Goal: Task Accomplishment & Management: Complete application form

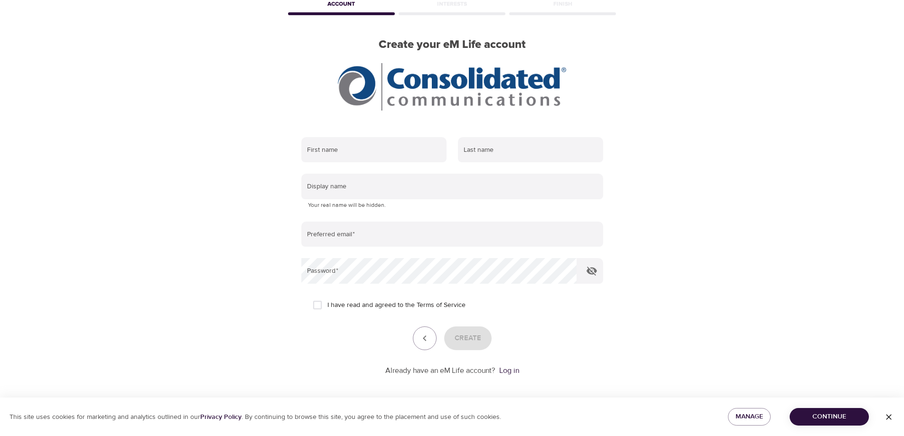
scroll to position [56, 0]
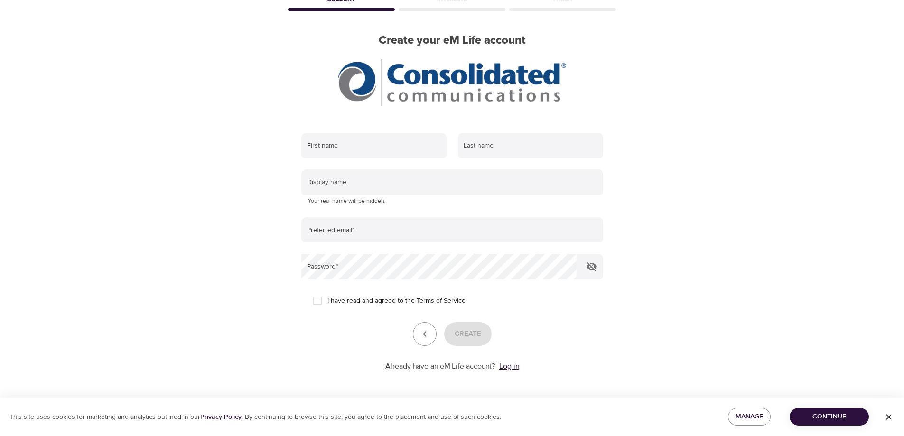
click at [508, 368] on link "Log in" at bounding box center [509, 366] width 20 height 9
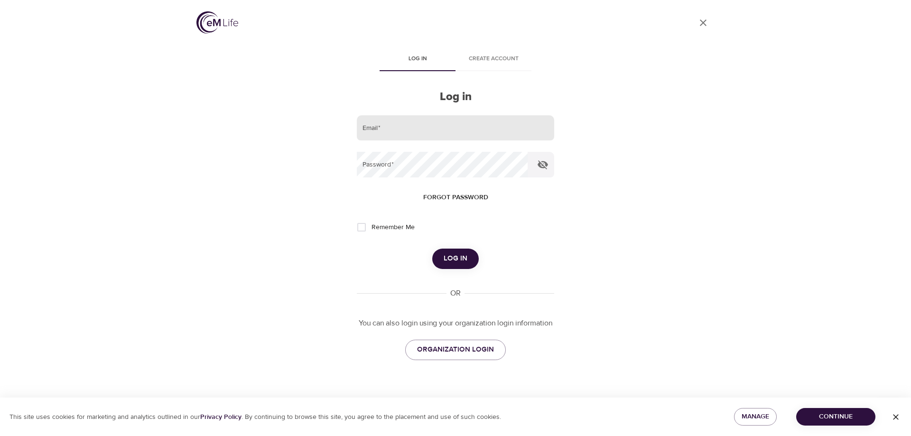
click at [392, 130] on input "email" at bounding box center [455, 128] width 197 height 26
type input "[EMAIL_ADDRESS][DOMAIN_NAME]"
click at [444, 259] on button "Log in" at bounding box center [455, 259] width 47 height 20
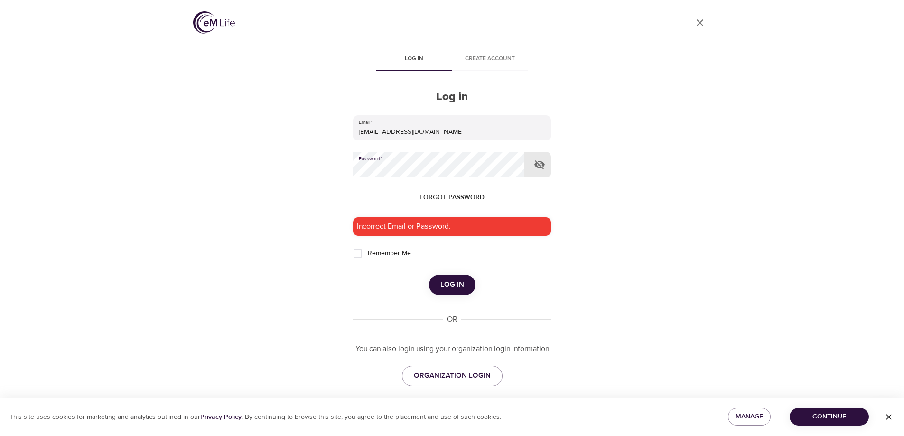
click at [253, 175] on div "User Profile Log in Create account Log in Email   * [EMAIL_ADDRESS][DOMAIN_NAME…" at bounding box center [452, 218] width 541 height 436
click at [429, 275] on button "Log in" at bounding box center [452, 285] width 47 height 20
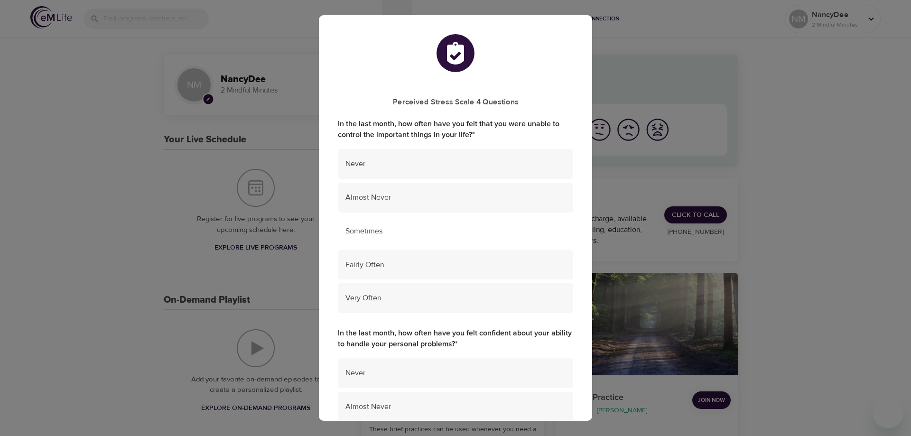
click at [372, 235] on span "Sometimes" at bounding box center [456, 231] width 220 height 11
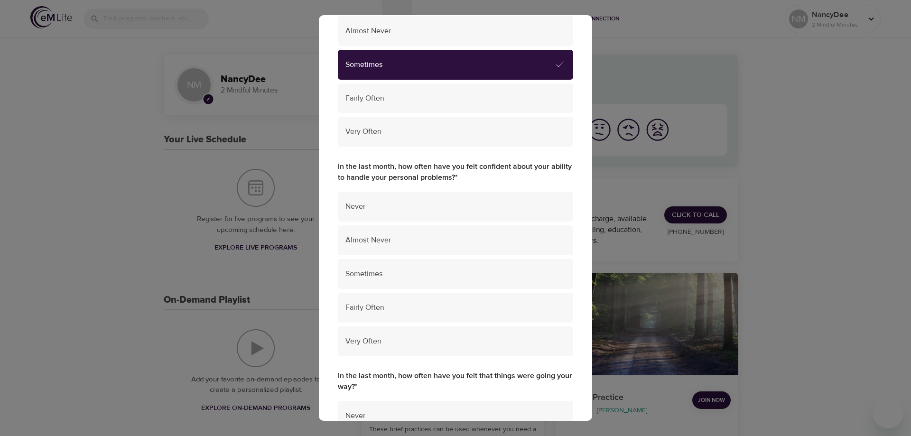
scroll to position [190, 0]
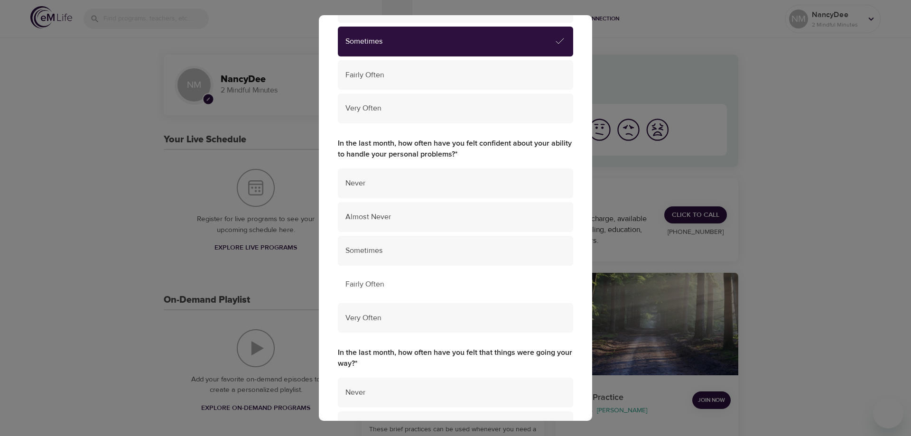
click at [386, 283] on span "Fairly Often" at bounding box center [456, 284] width 220 height 11
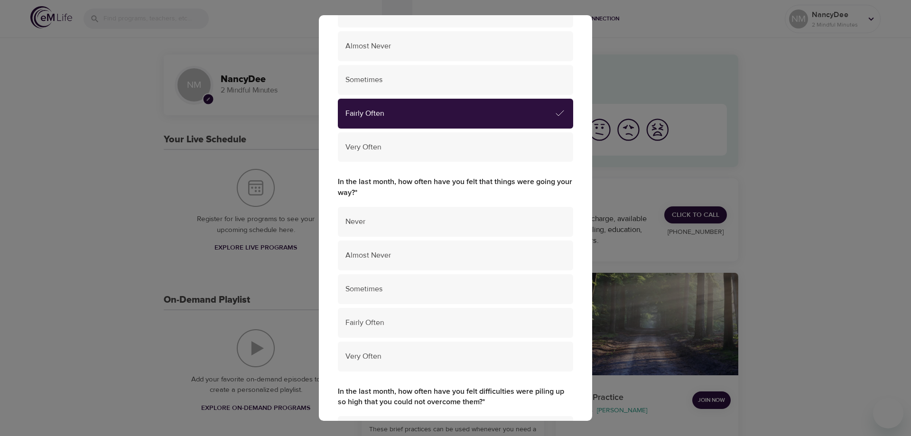
scroll to position [380, 0]
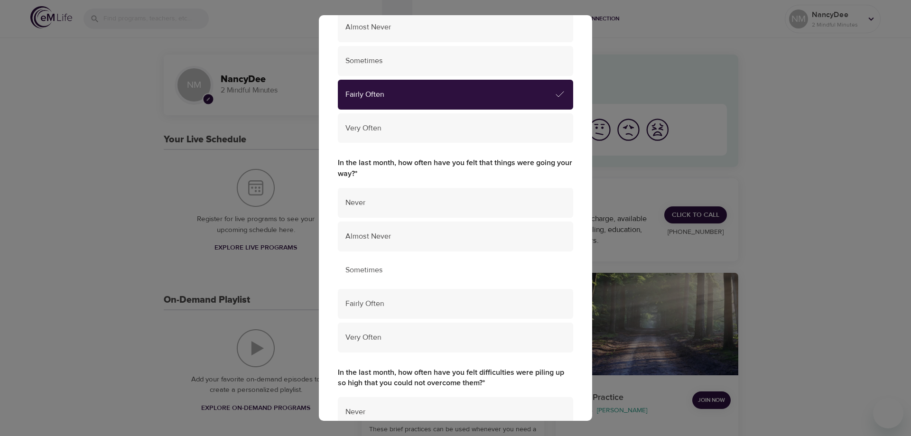
click at [375, 274] on span "Sometimes" at bounding box center [456, 270] width 220 height 11
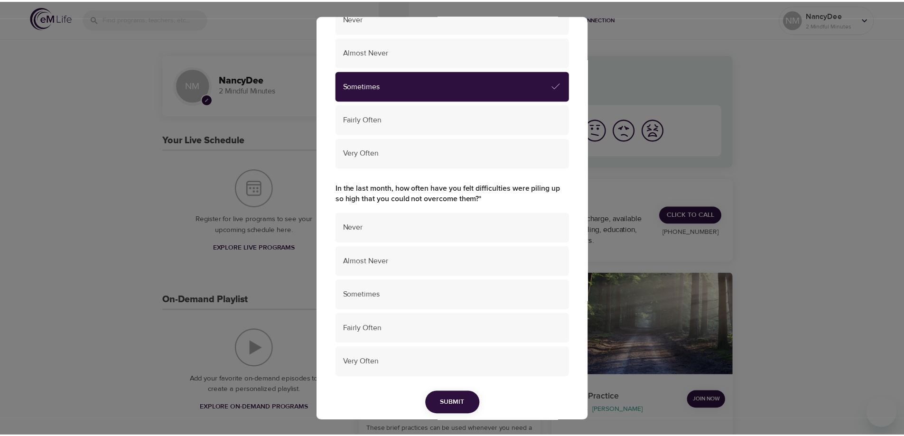
scroll to position [570, 0]
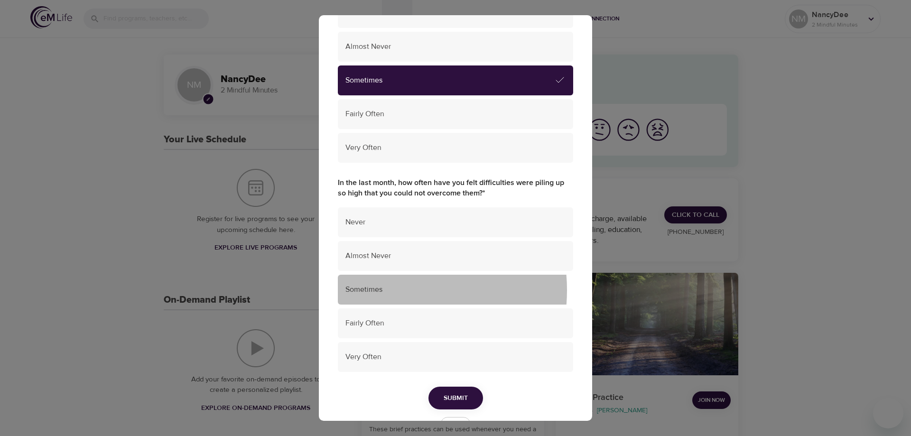
click at [389, 290] on span "Sometimes" at bounding box center [456, 289] width 220 height 11
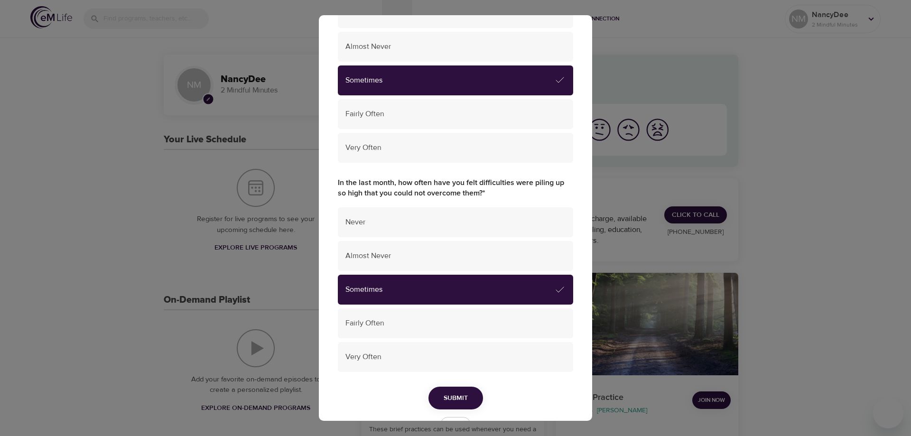
click at [444, 395] on span "Submit" at bounding box center [456, 399] width 24 height 12
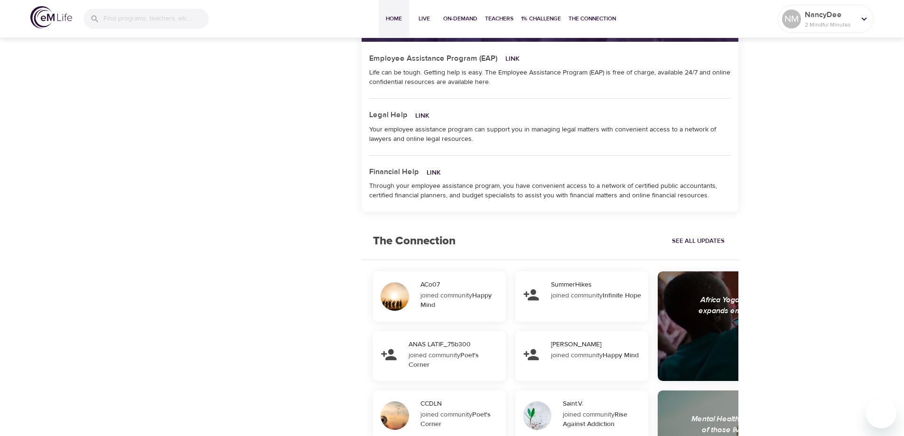
scroll to position [807, 0]
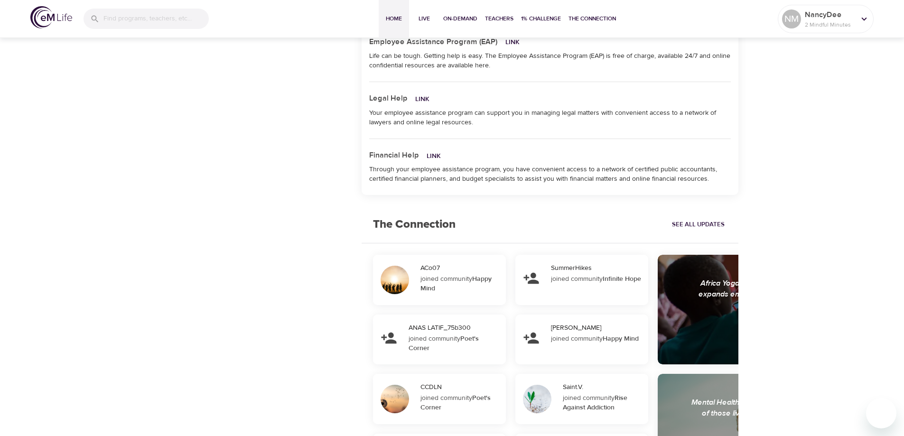
click at [396, 171] on div "Through your employee assistance program, you have convenient access to a netwo…" at bounding box center [550, 174] width 362 height 19
click at [432, 156] on link "Link" at bounding box center [434, 156] width 14 height 9
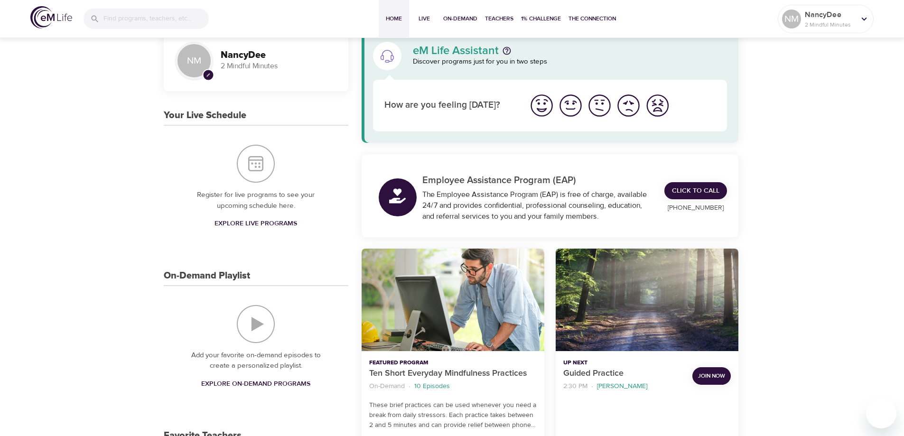
scroll to position [0, 0]
